Goal: Transaction & Acquisition: Purchase product/service

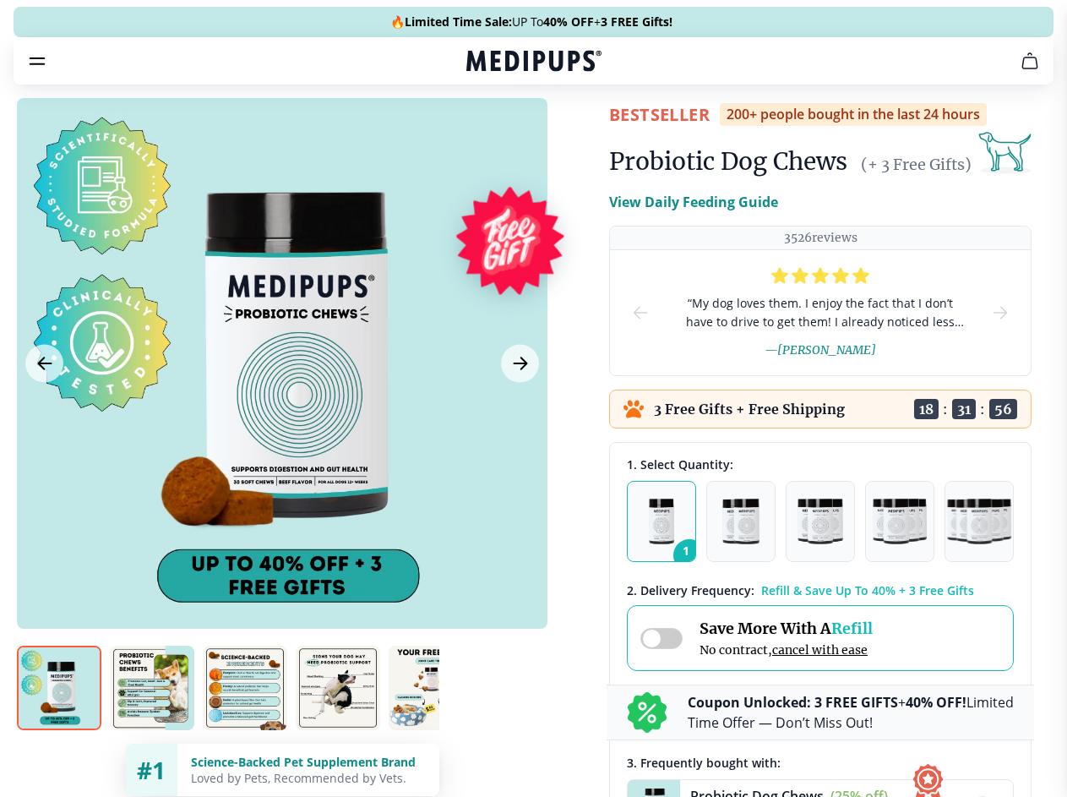
click at [486, 135] on span "Supplements" at bounding box center [528, 143] width 84 height 17
click at [572, 134] on icon "button" at bounding box center [582, 144] width 20 height 20
click at [1020, 71] on icon "cart" at bounding box center [1030, 61] width 20 height 20
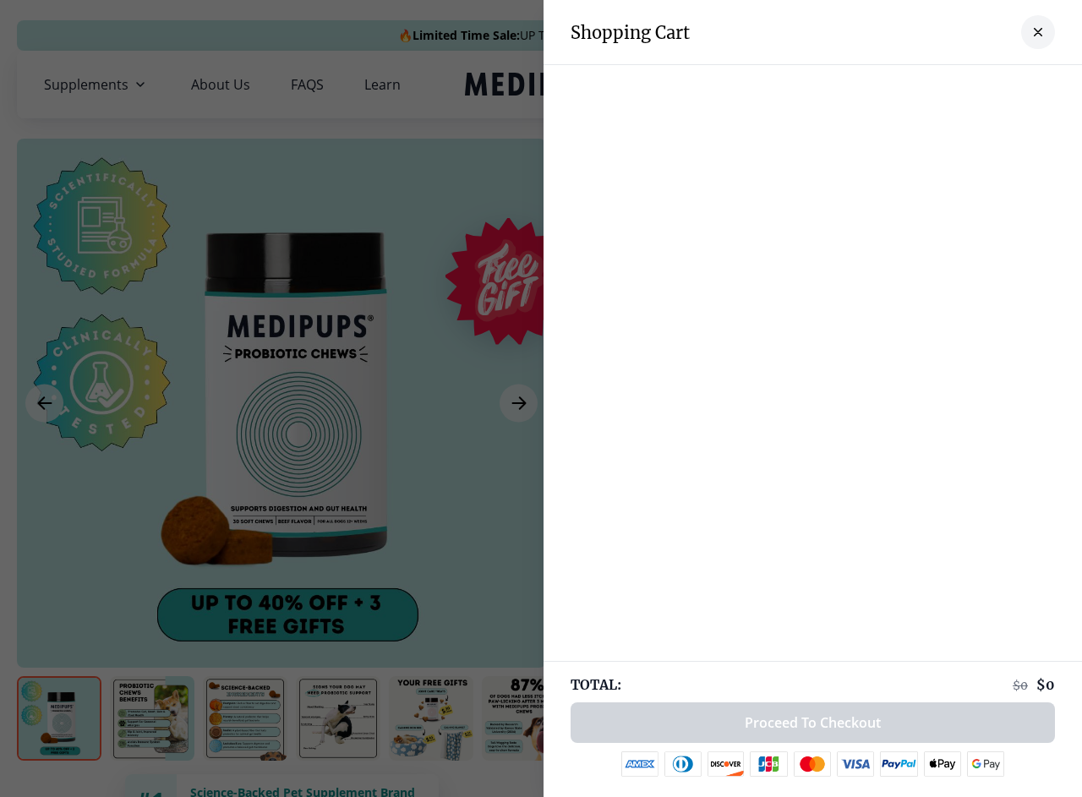
click at [821, 84] on div at bounding box center [812, 82] width 538 height 34
click at [954, 84] on div at bounding box center [812, 82] width 538 height 34
click at [1010, 84] on div at bounding box center [812, 82] width 538 height 34
click at [281, 403] on div at bounding box center [541, 398] width 1082 height 797
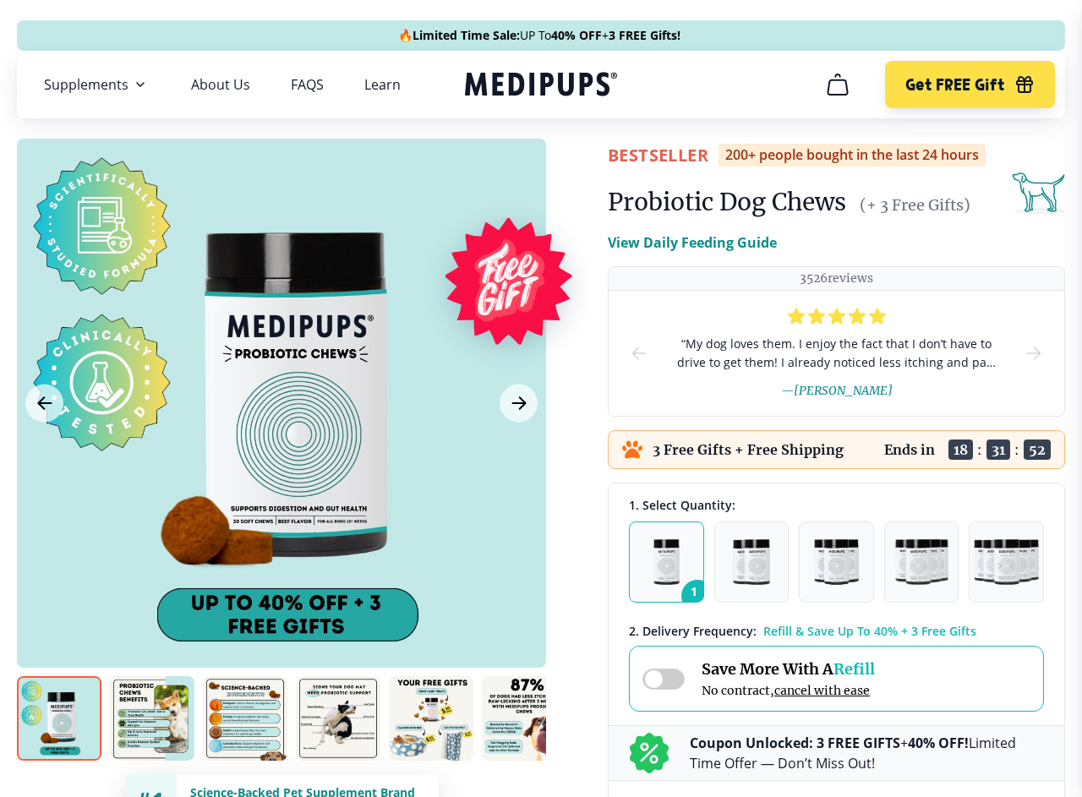
click at [44, 403] on icon "Previous Image" at bounding box center [44, 403] width 13 height 12
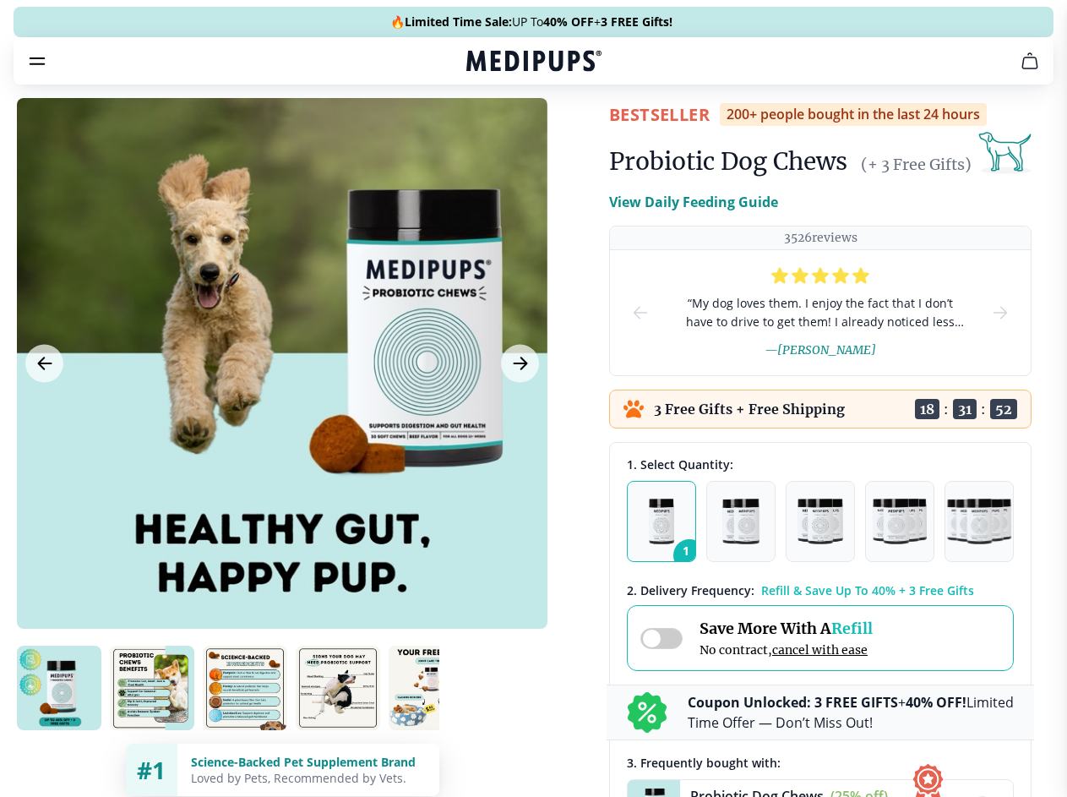
click at [518, 369] on icon "Next Image" at bounding box center [520, 363] width 13 height 12
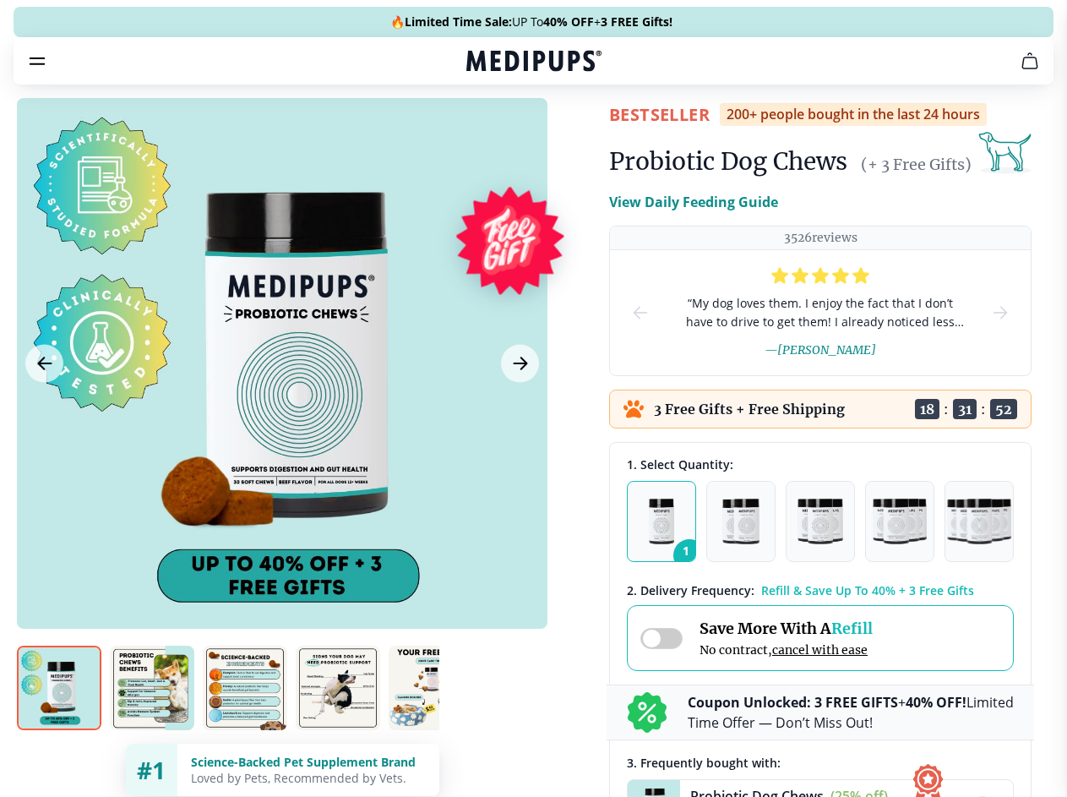
click at [59, 718] on img at bounding box center [59, 688] width 84 height 84
